Goal: Information Seeking & Learning: Learn about a topic

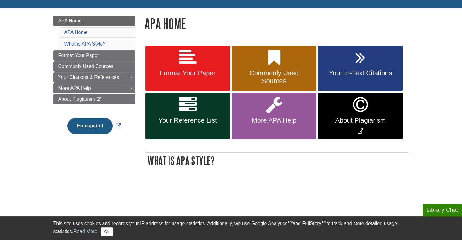
scroll to position [76, 0]
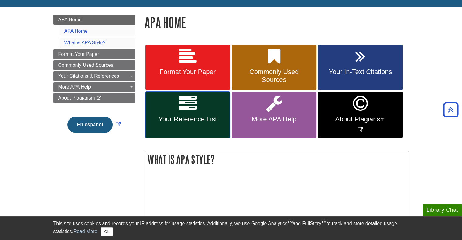
click at [197, 103] on link "Your Reference List" at bounding box center [188, 115] width 84 height 47
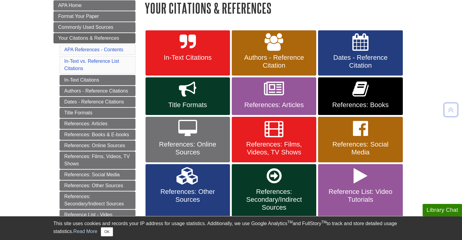
scroll to position [92, 0]
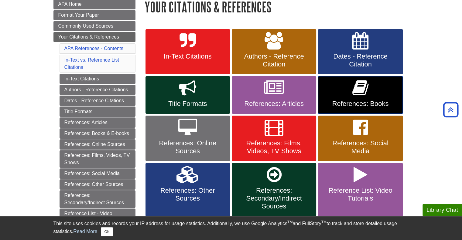
click at [335, 85] on link "References: Books" at bounding box center [360, 95] width 84 height 38
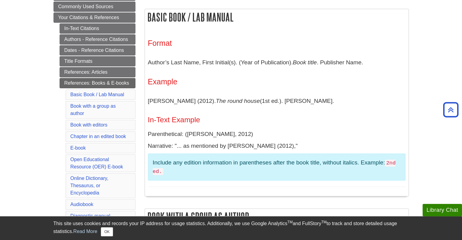
scroll to position [113, 0]
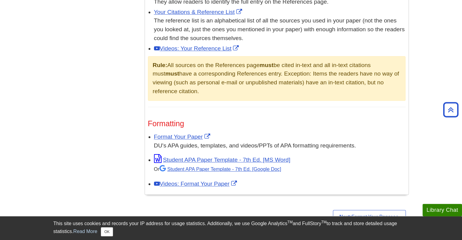
scroll to position [408, 0]
